Goal: Use online tool/utility: Utilize a website feature to perform a specific function

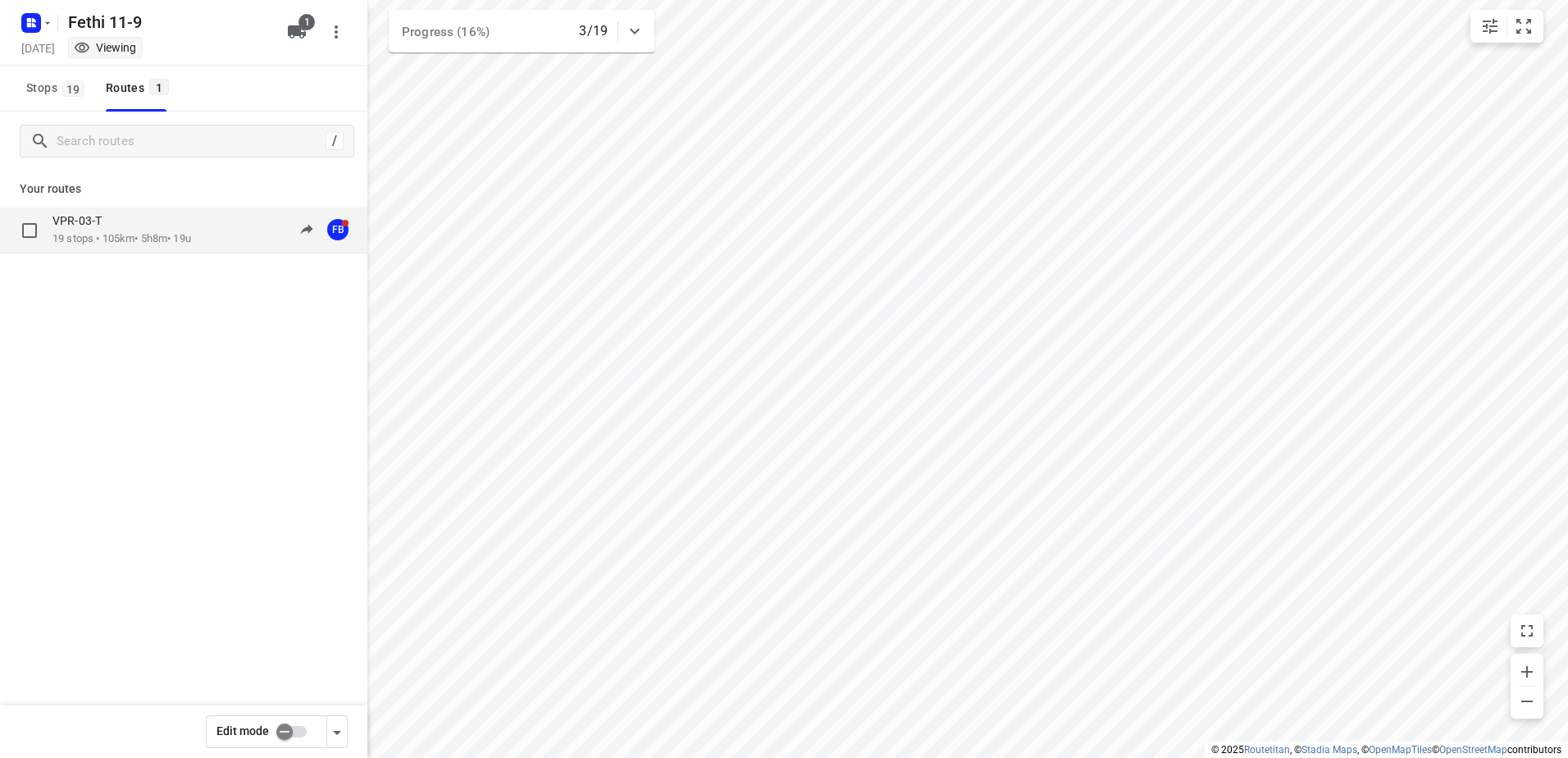
click at [104, 223] on p "VPR-03-T" at bounding box center [82, 220] width 59 height 15
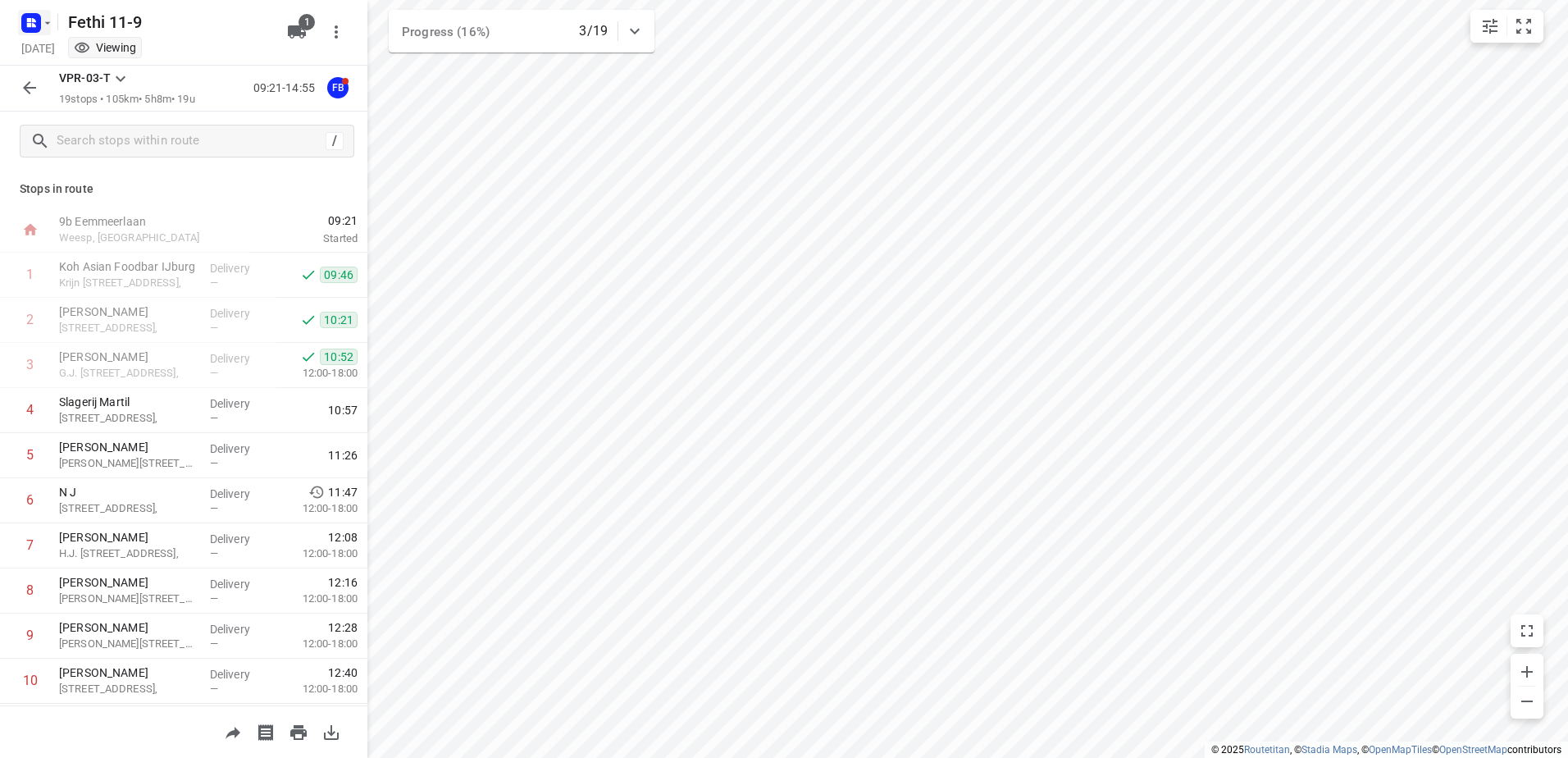
click at [46, 26] on icon "button" at bounding box center [47, 23] width 13 height 13
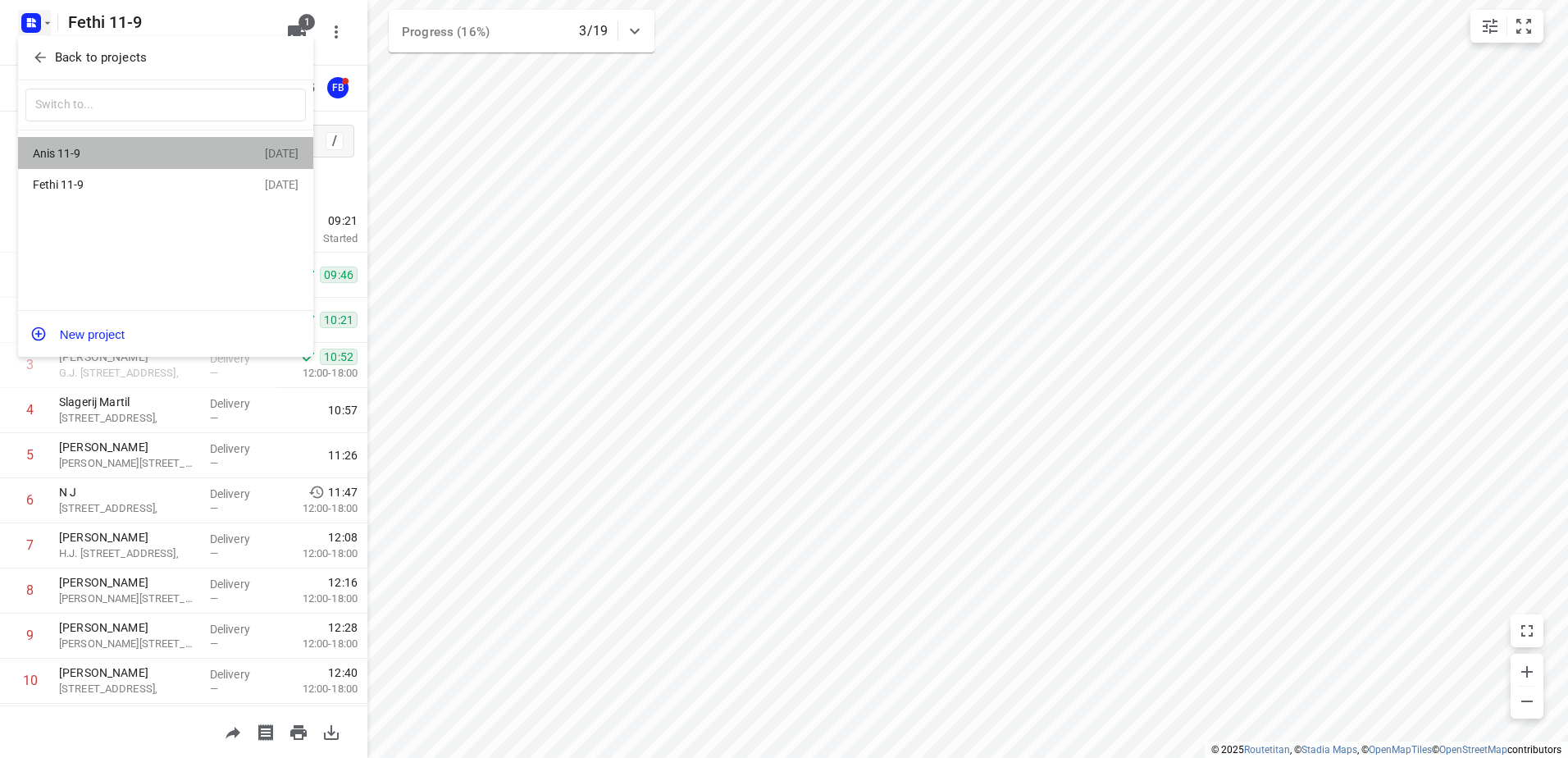
click at [74, 148] on div "Anis 11-9" at bounding box center [128, 153] width 189 height 13
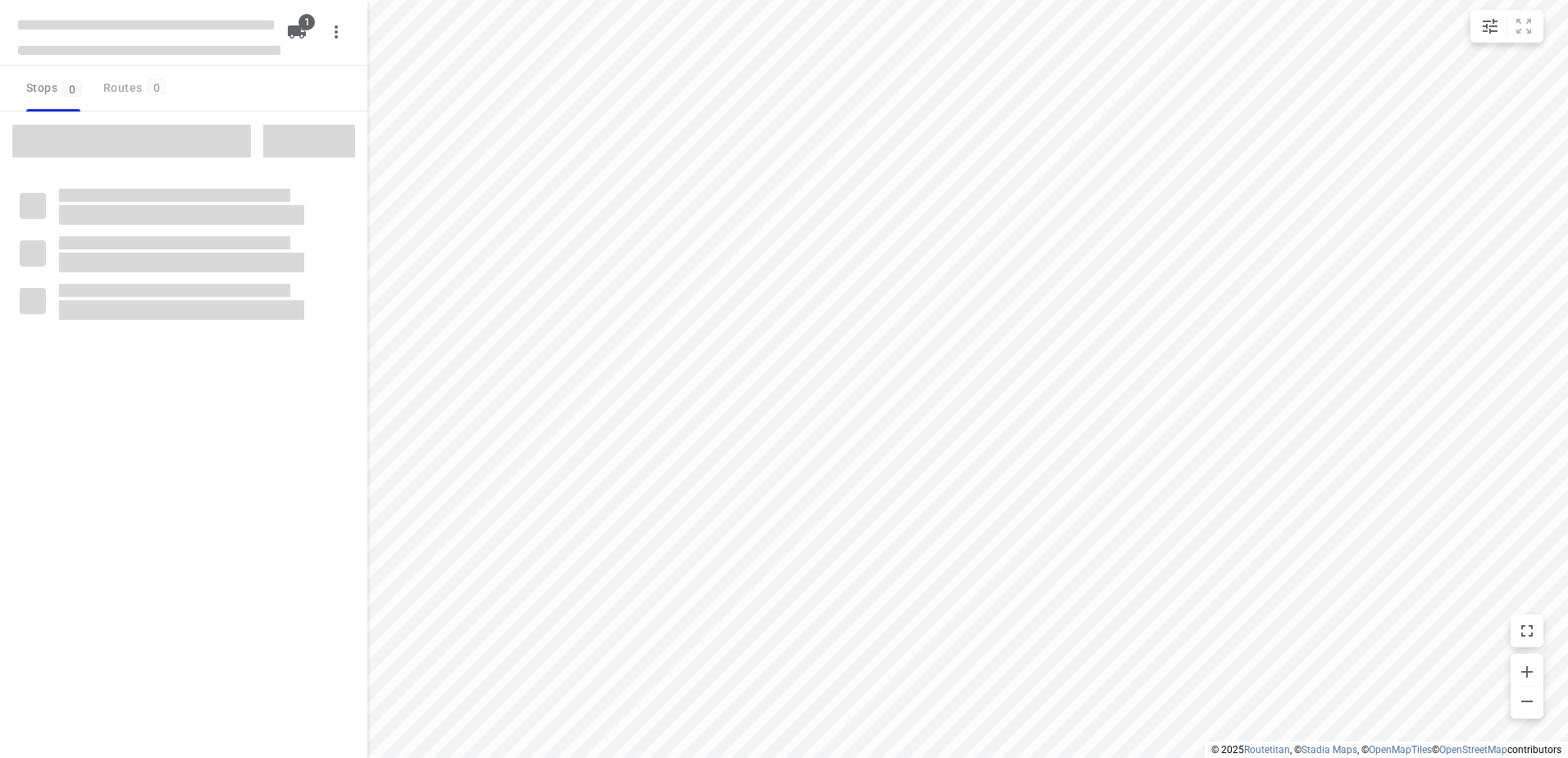
type input "distance"
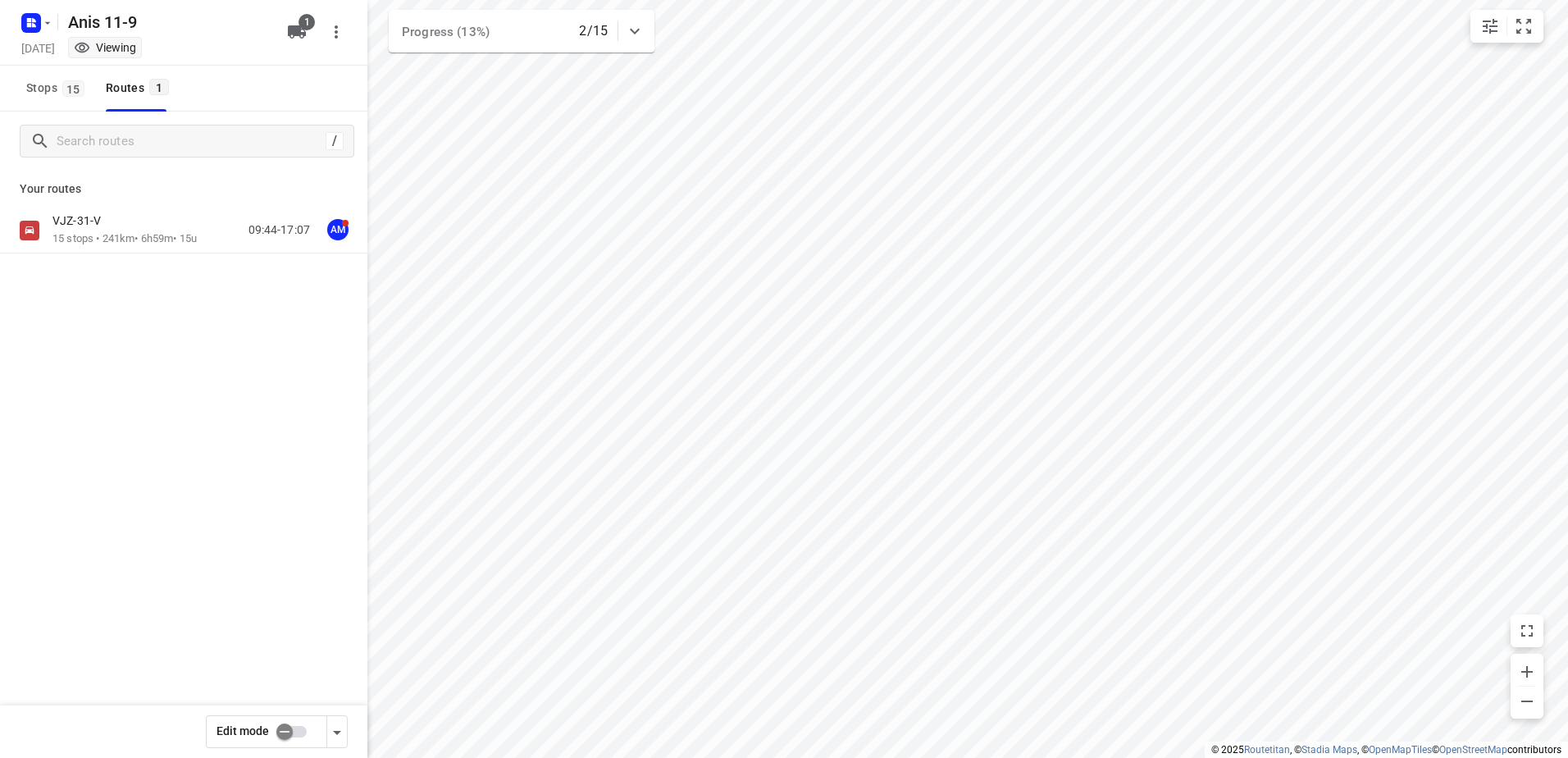
click at [91, 220] on p "VJZ-31-V" at bounding box center [81, 220] width 59 height 15
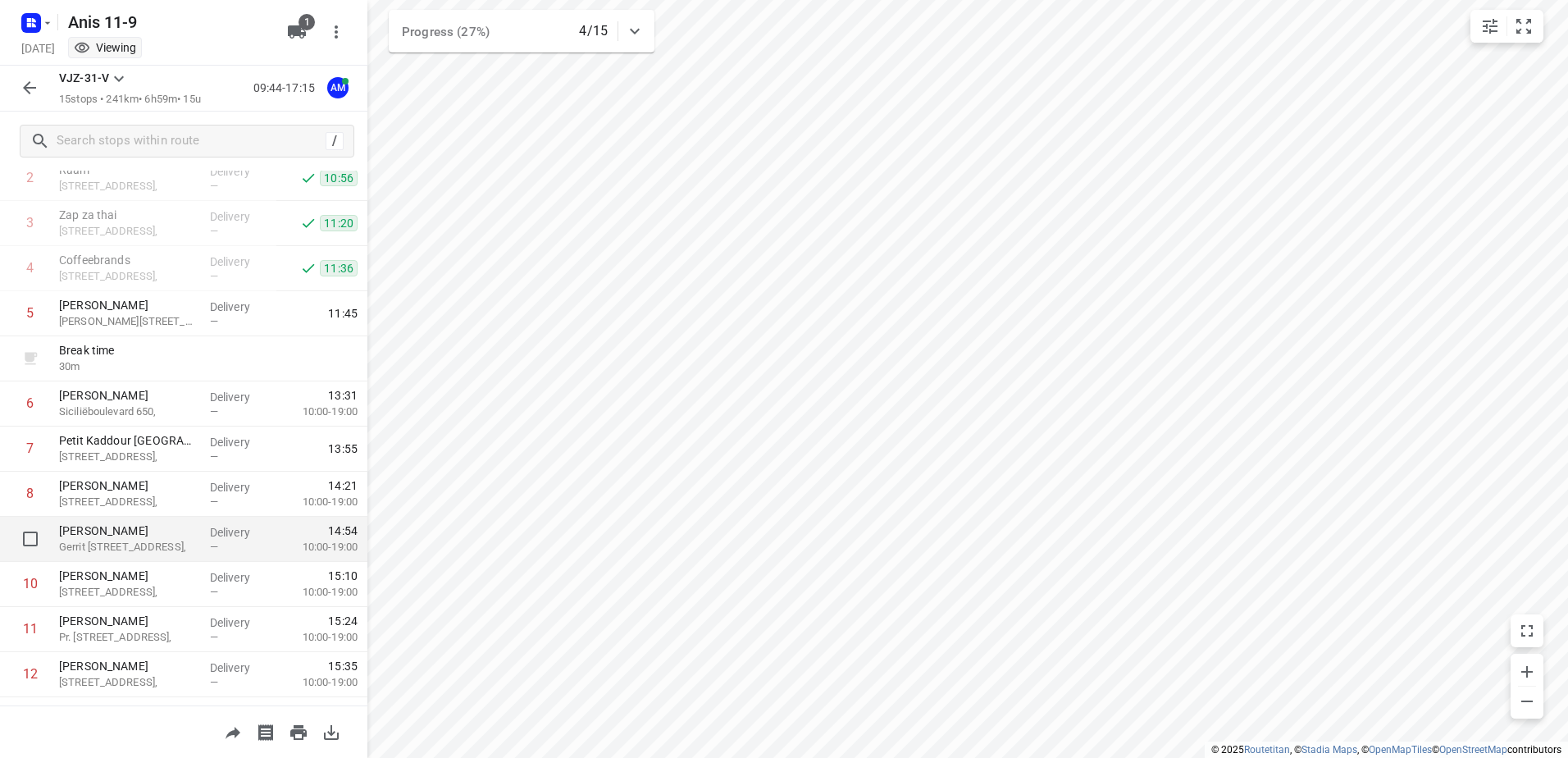
scroll to position [68, 0]
